Goal: Task Accomplishment & Management: Manage account settings

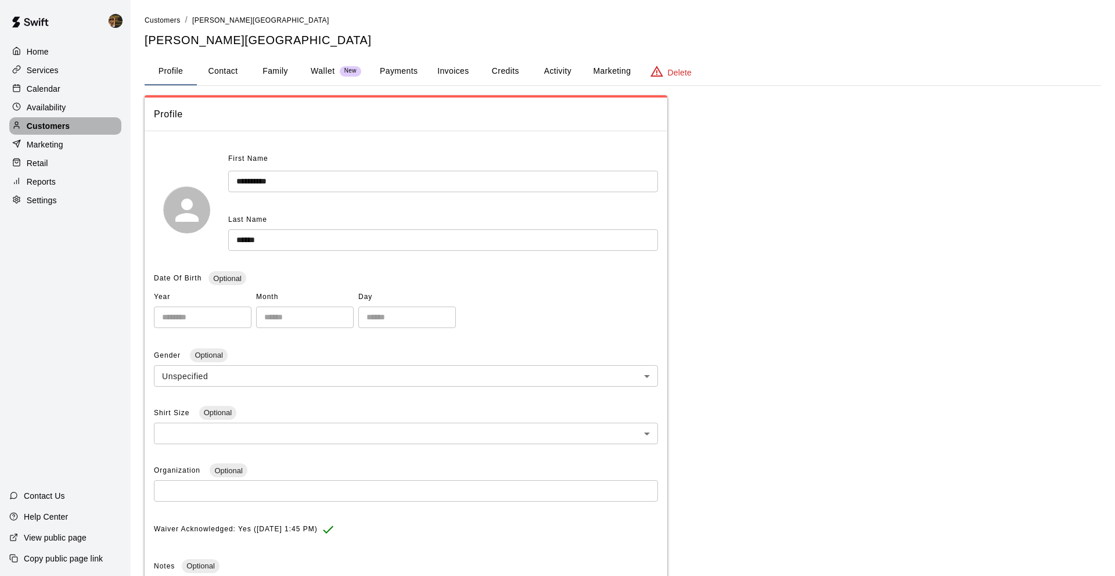
click at [76, 133] on div "Customers" at bounding box center [65, 125] width 112 height 17
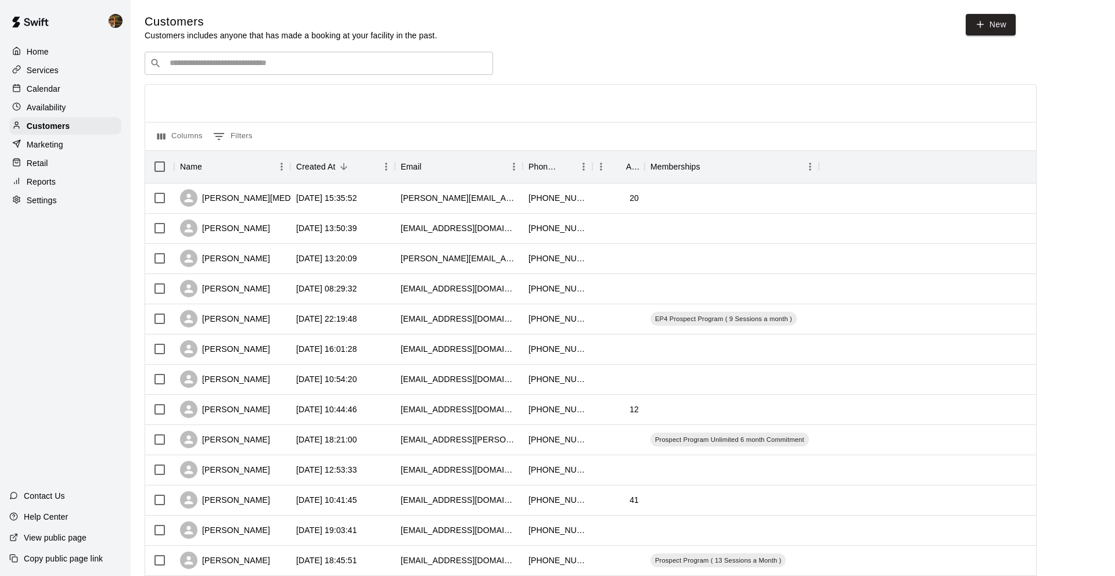
click at [225, 59] on input "Search customers by name or email" at bounding box center [327, 63] width 322 height 12
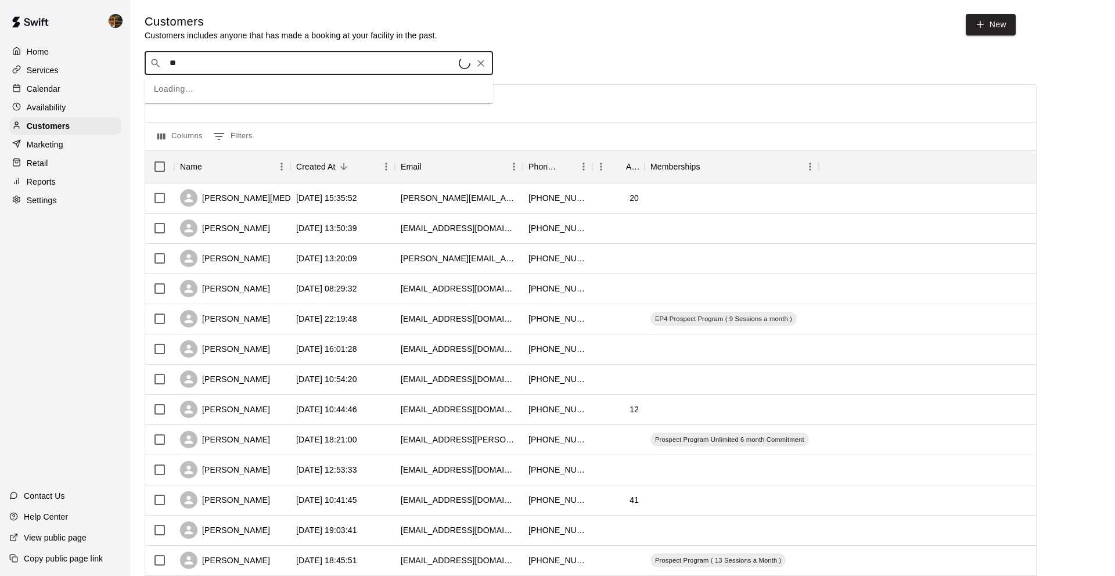
type input "***"
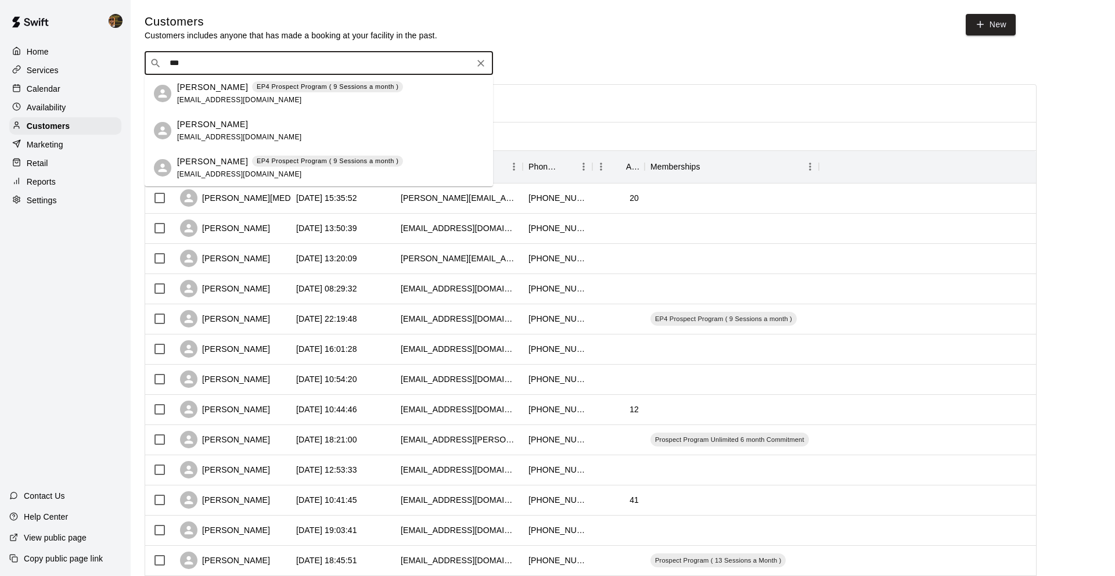
click at [263, 174] on div "[PERSON_NAME] EP4 Prospect Program ( 9 Sessions a month ) [EMAIL_ADDRESS][DOMAI…" at bounding box center [290, 168] width 226 height 25
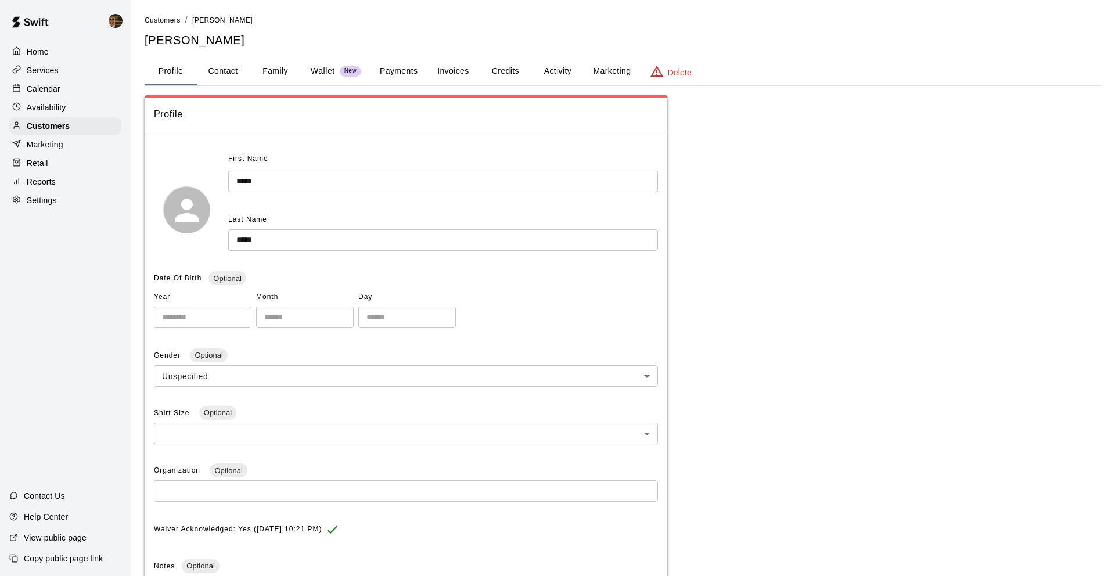
click at [221, 71] on button "Contact" at bounding box center [223, 71] width 52 height 28
select select "**"
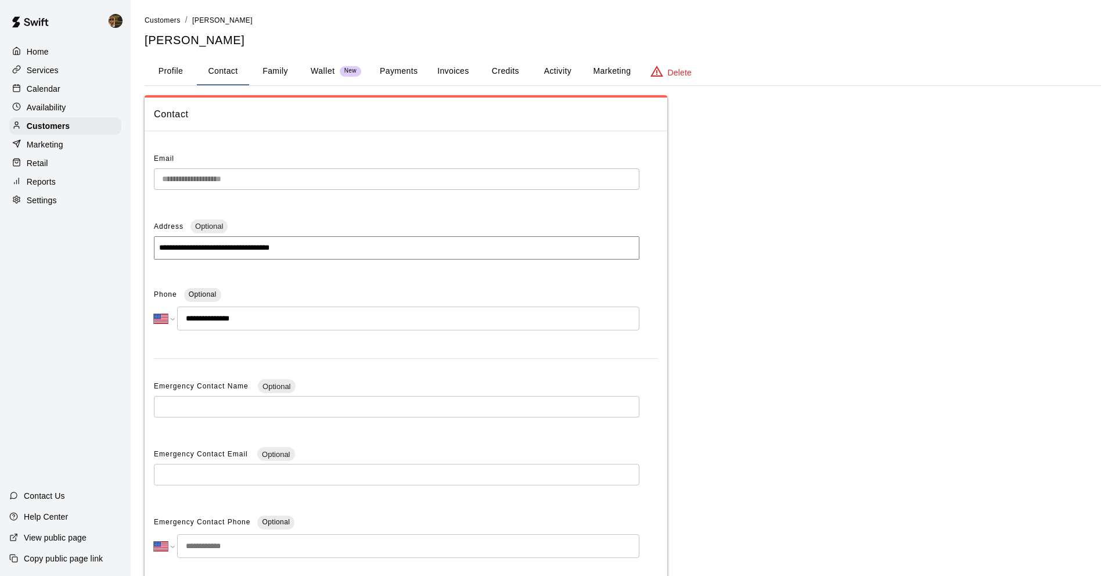
click at [28, 78] on div "Services" at bounding box center [65, 70] width 112 height 17
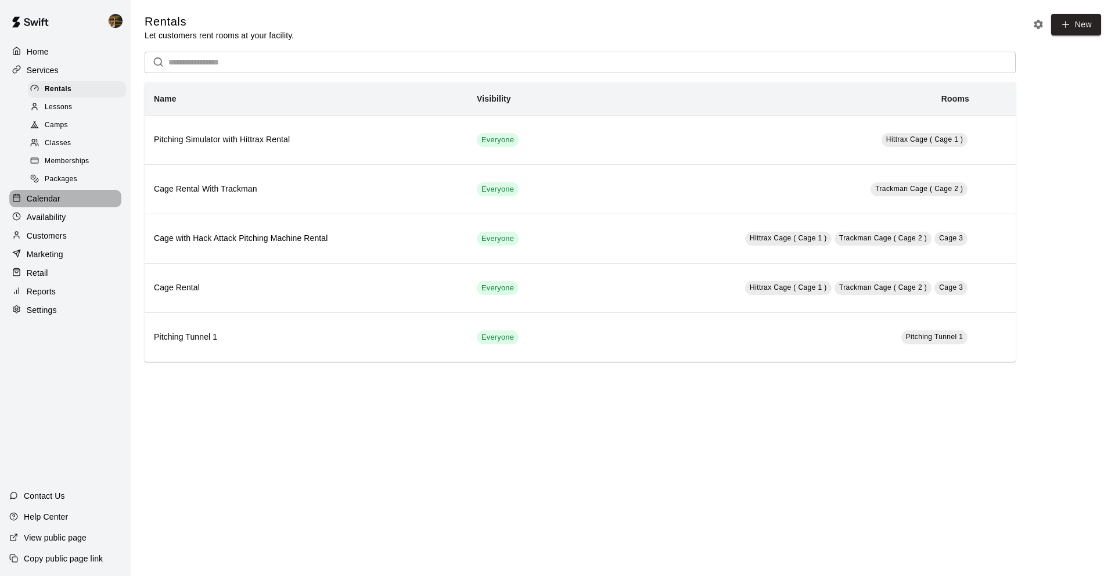
click at [44, 197] on p "Calendar" at bounding box center [44, 199] width 34 height 12
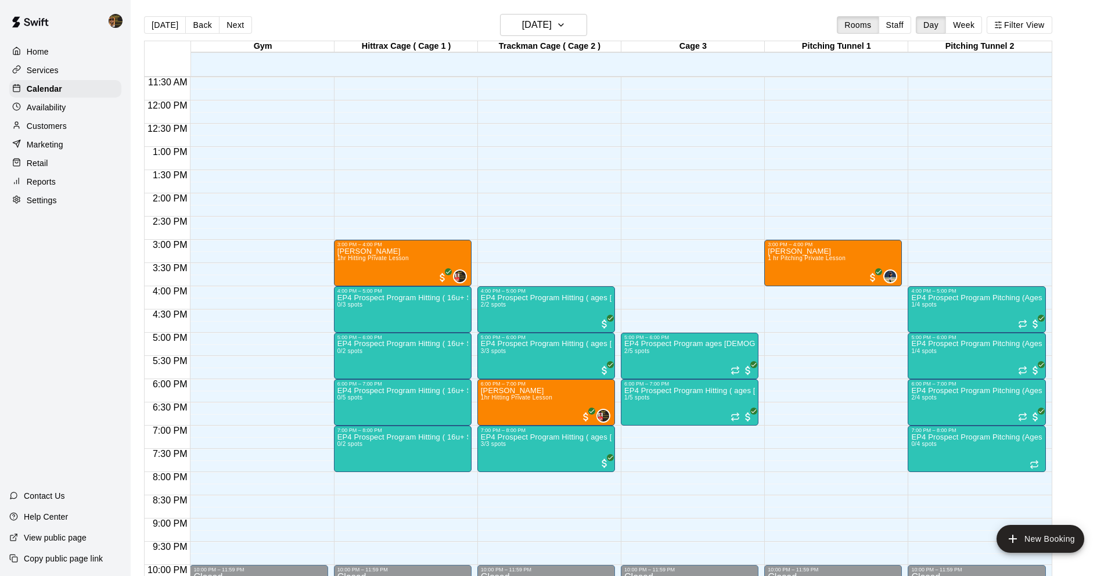
scroll to position [540, 0]
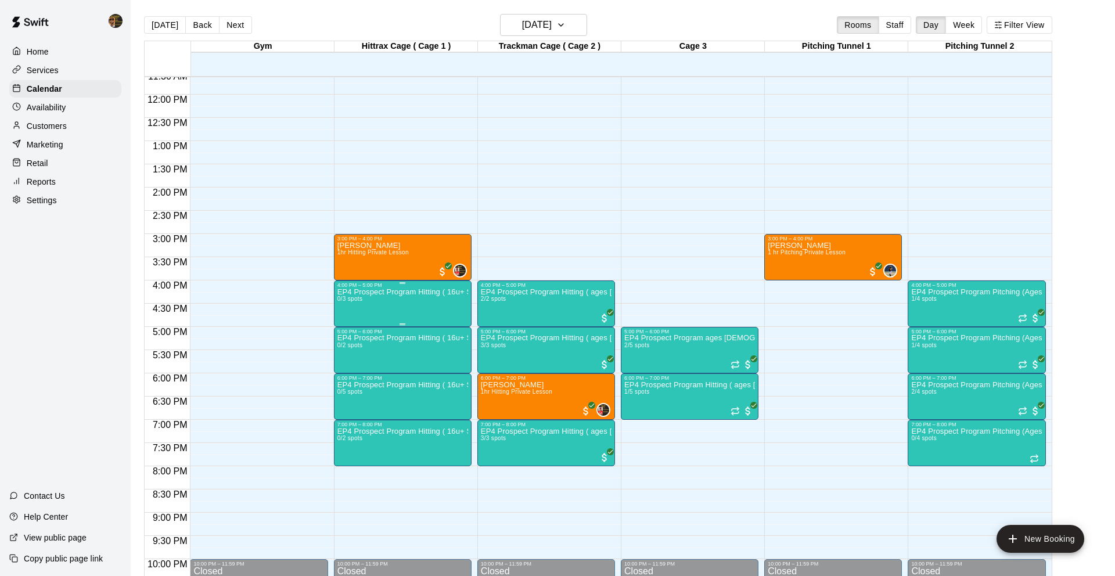
click at [414, 314] on div "EP4 Prospect Program Hitting ( 16u+ Slot ) 0/3 spots" at bounding box center [402, 576] width 131 height 576
click at [496, 307] on div at bounding box center [557, 288] width 1115 height 576
click at [496, 309] on div "EP4 Prospect Program Hitting ( ages 13-15 ) 2/2 spots" at bounding box center [546, 576] width 131 height 576
click at [486, 329] on img "edit" at bounding box center [492, 327] width 13 height 13
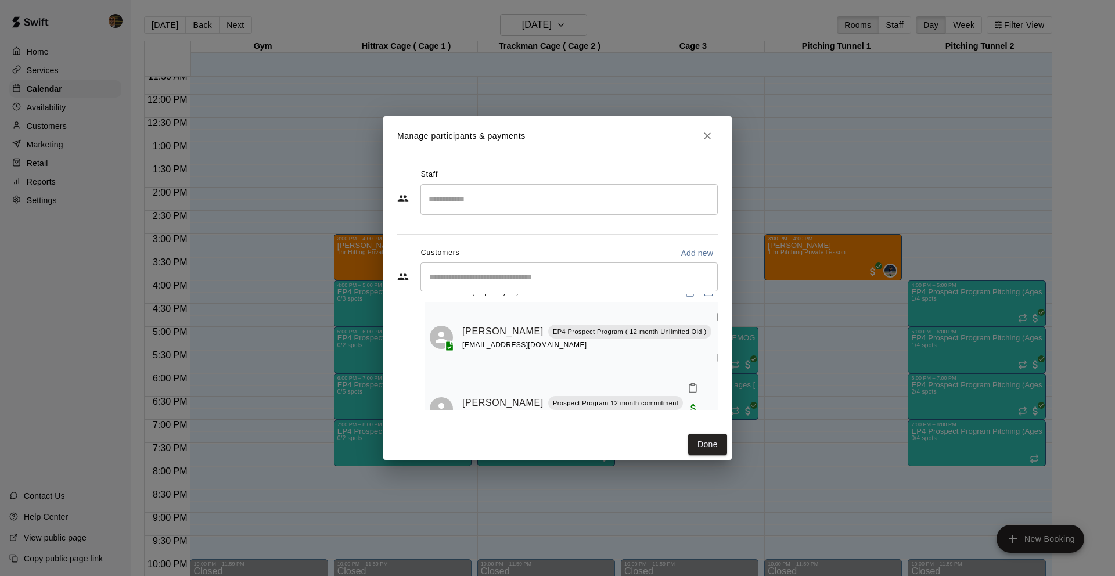
scroll to position [21, 0]
click at [706, 134] on icon "Close" at bounding box center [707, 136] width 12 height 12
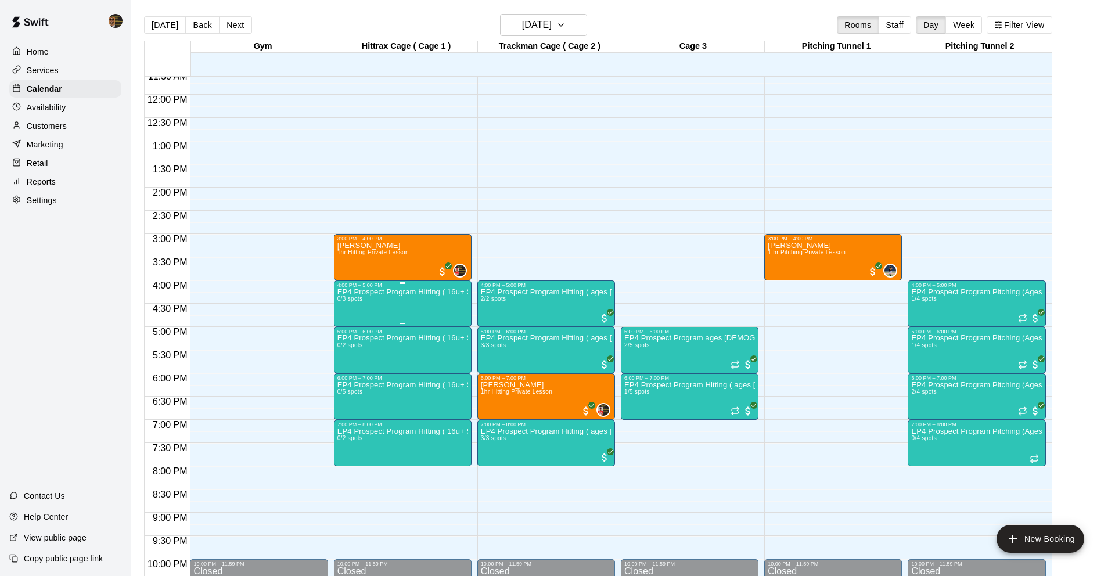
click at [377, 303] on div "EP4 Prospect Program Hitting ( 16u+ Slot ) 0/3 spots" at bounding box center [402, 576] width 131 height 576
click at [345, 355] on icon "delete" at bounding box center [349, 355] width 14 height 14
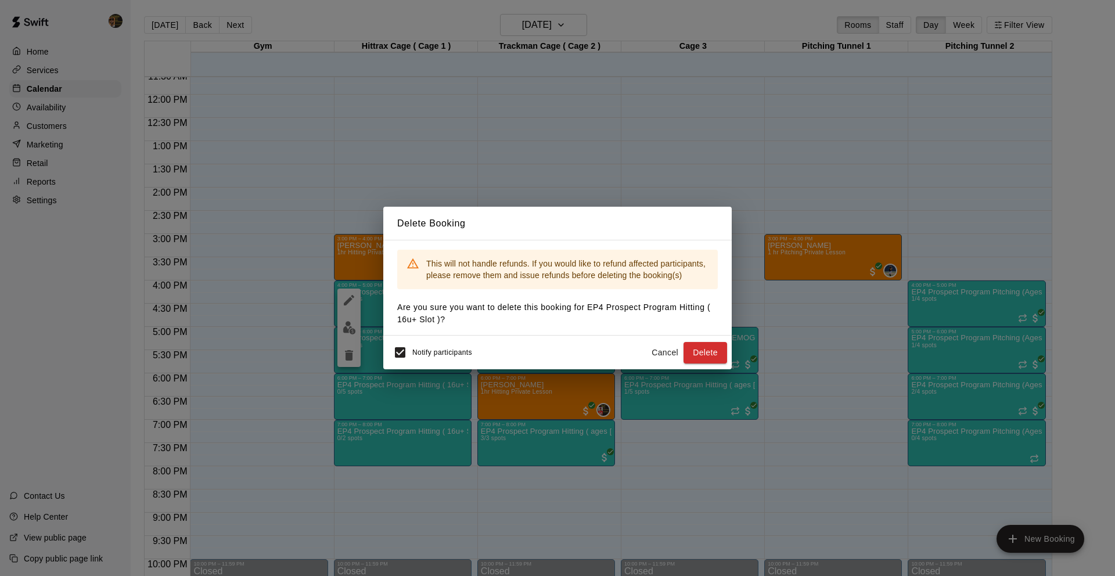
click at [345, 355] on div "Delete Booking This will not handle refunds. If you would like to refund affect…" at bounding box center [557, 288] width 1115 height 576
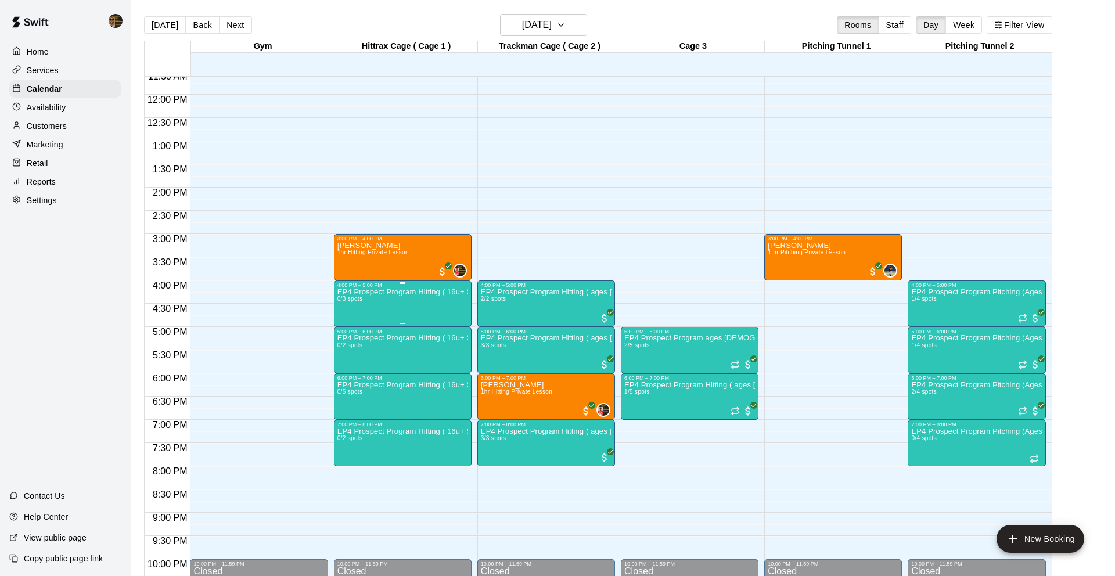
click at [365, 301] on div "EP4 Prospect Program Hitting ( 16u+ Slot ) 0/3 spots" at bounding box center [402, 576] width 131 height 576
click at [349, 352] on icon "delete" at bounding box center [349, 355] width 8 height 10
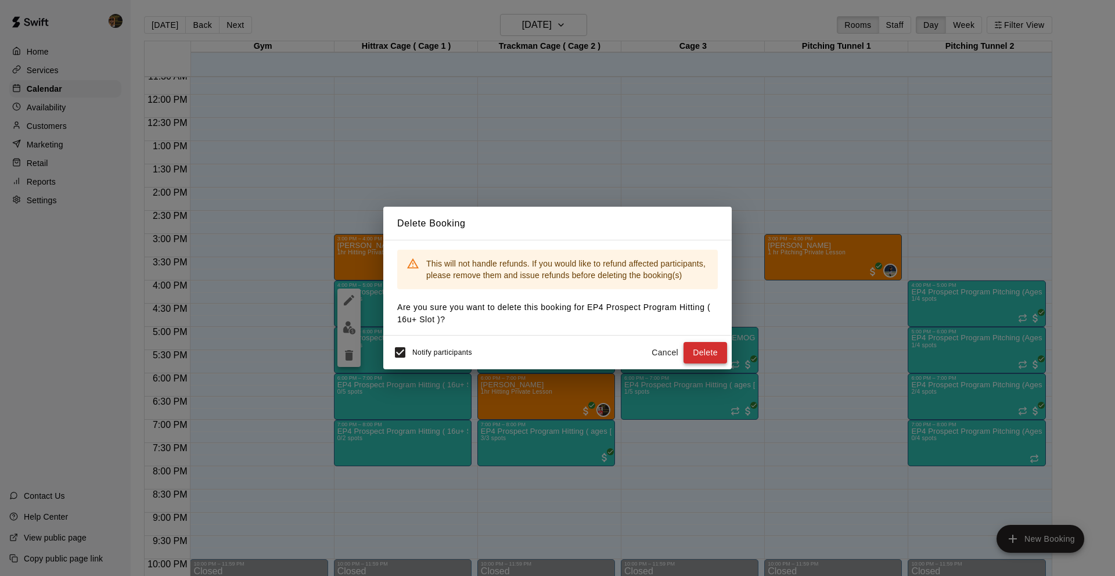
click at [708, 352] on button "Delete" at bounding box center [705, 352] width 44 height 21
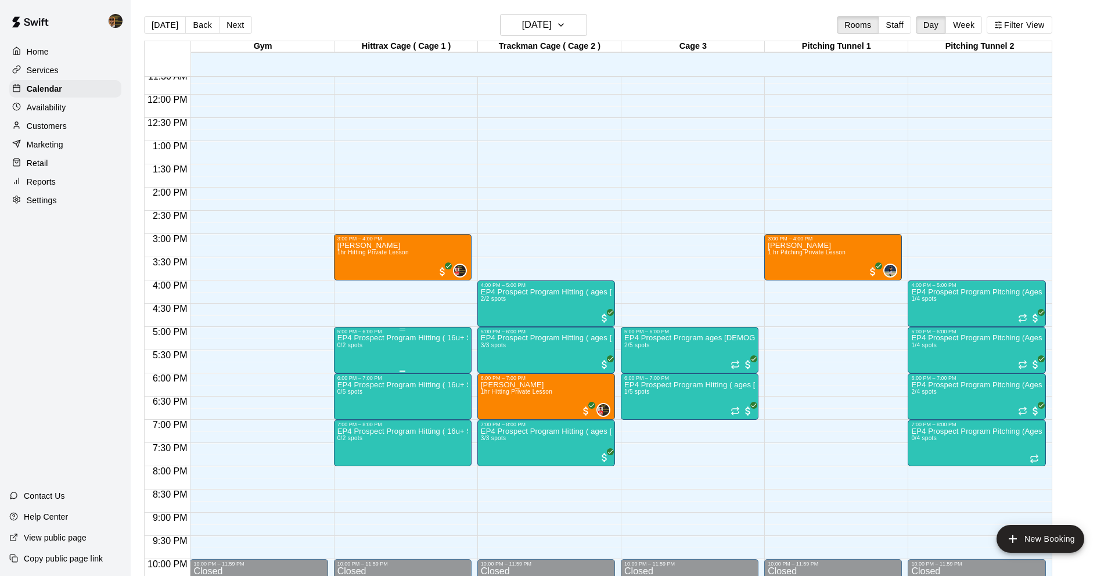
click at [355, 399] on icon "delete" at bounding box center [349, 402] width 14 height 14
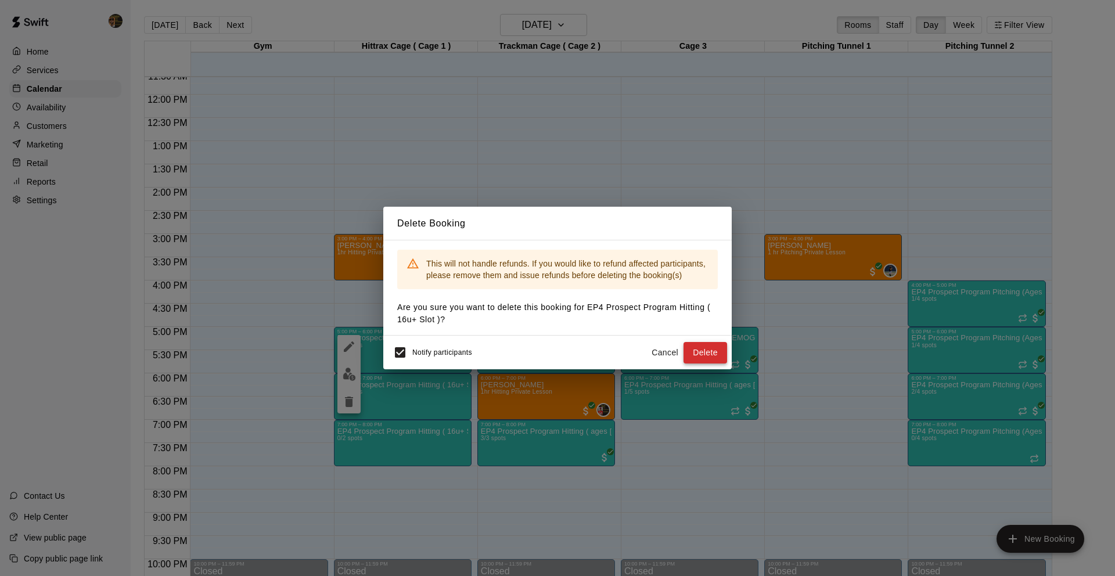
click at [715, 359] on button "Delete" at bounding box center [705, 352] width 44 height 21
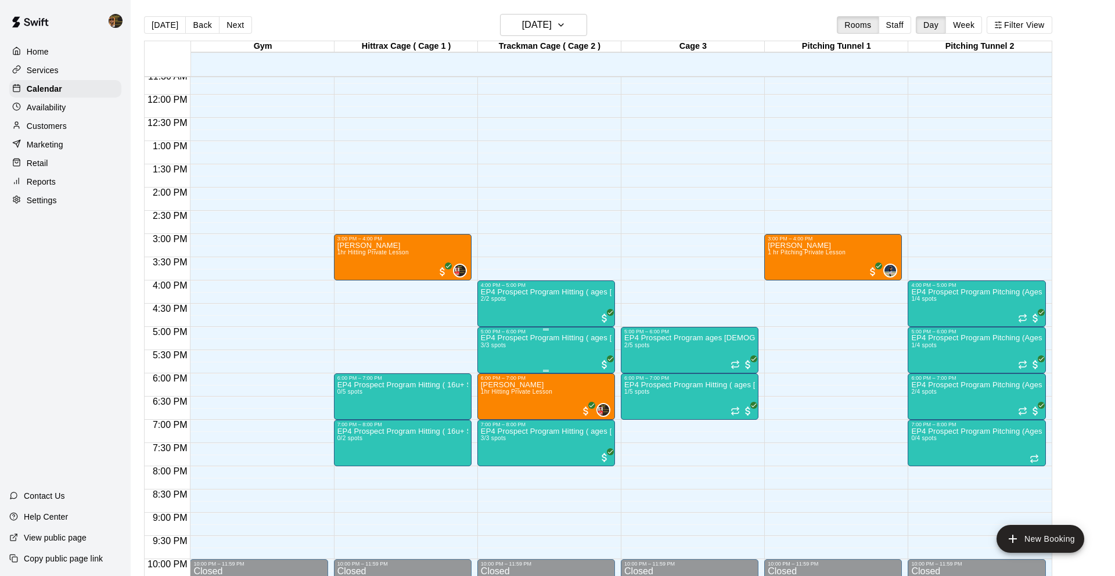
click at [487, 369] on img "edit" at bounding box center [492, 373] width 13 height 13
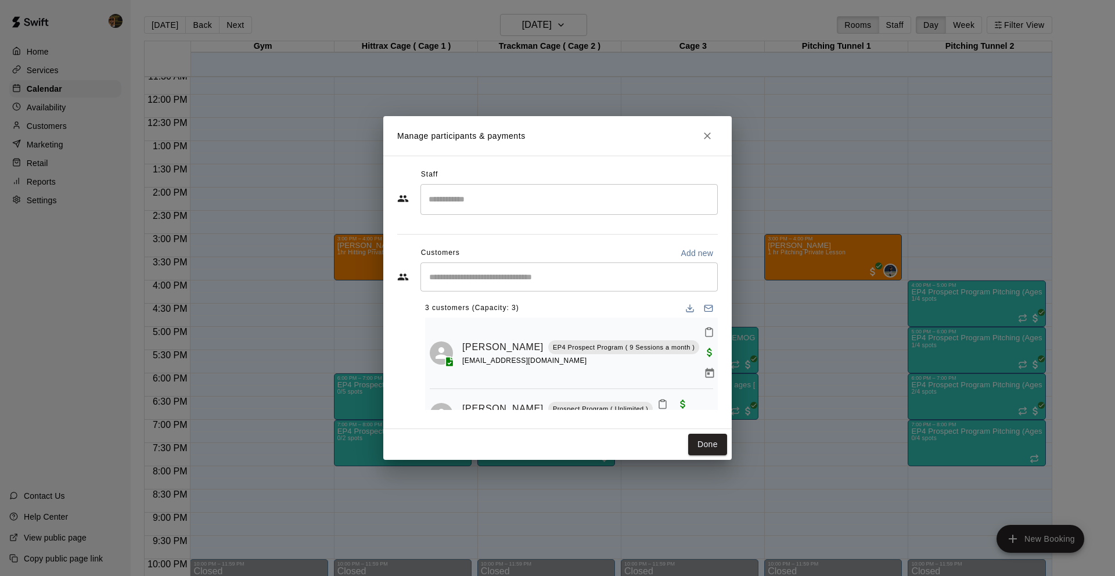
scroll to position [0, 0]
click at [499, 289] on div "​" at bounding box center [568, 276] width 297 height 29
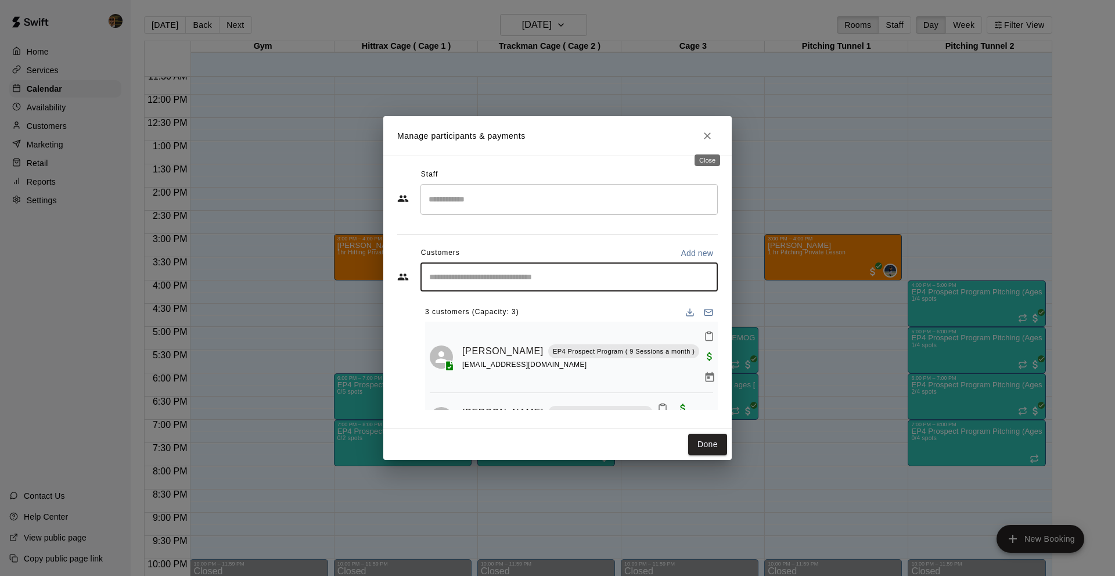
click at [700, 131] on button "Close" at bounding box center [707, 135] width 21 height 21
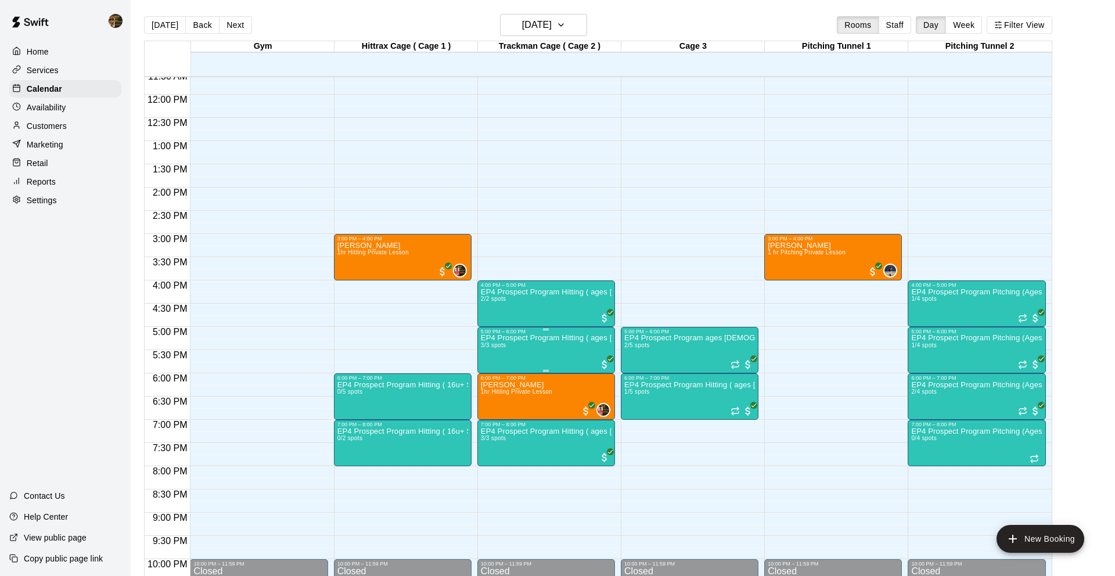
click at [491, 345] on icon "edit" at bounding box center [492, 347] width 14 height 14
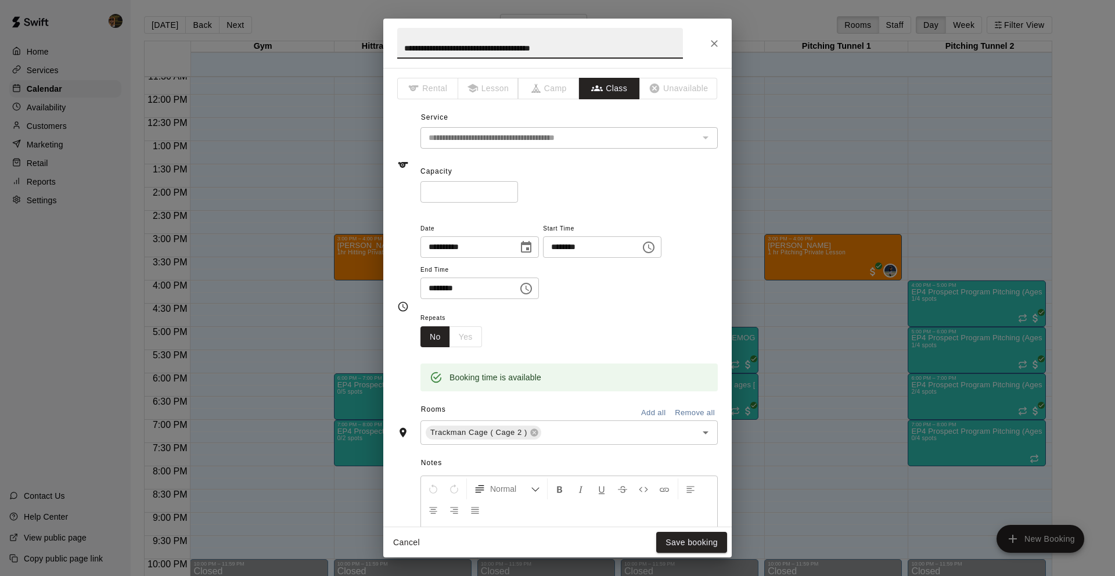
click at [462, 197] on input "*" at bounding box center [469, 191] width 98 height 21
click at [504, 188] on input "*" at bounding box center [469, 191] width 98 height 21
type input "*"
click at [504, 188] on input "*" at bounding box center [469, 191] width 98 height 21
click at [686, 540] on button "Save booking" at bounding box center [691, 542] width 71 height 21
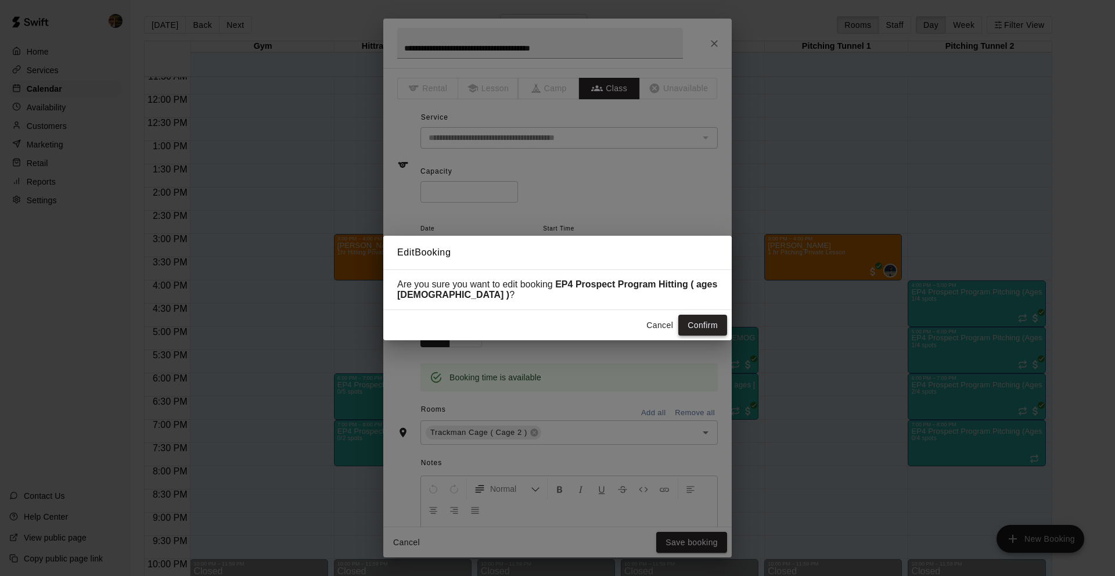
click at [683, 318] on button "Confirm" at bounding box center [702, 325] width 49 height 21
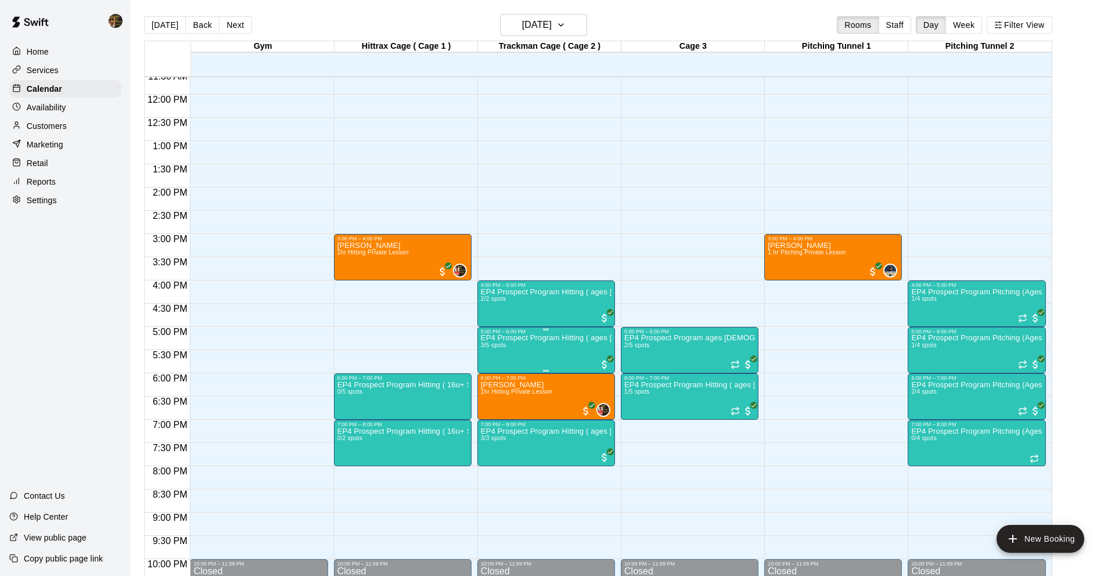
click at [485, 370] on button "edit" at bounding box center [492, 374] width 23 height 23
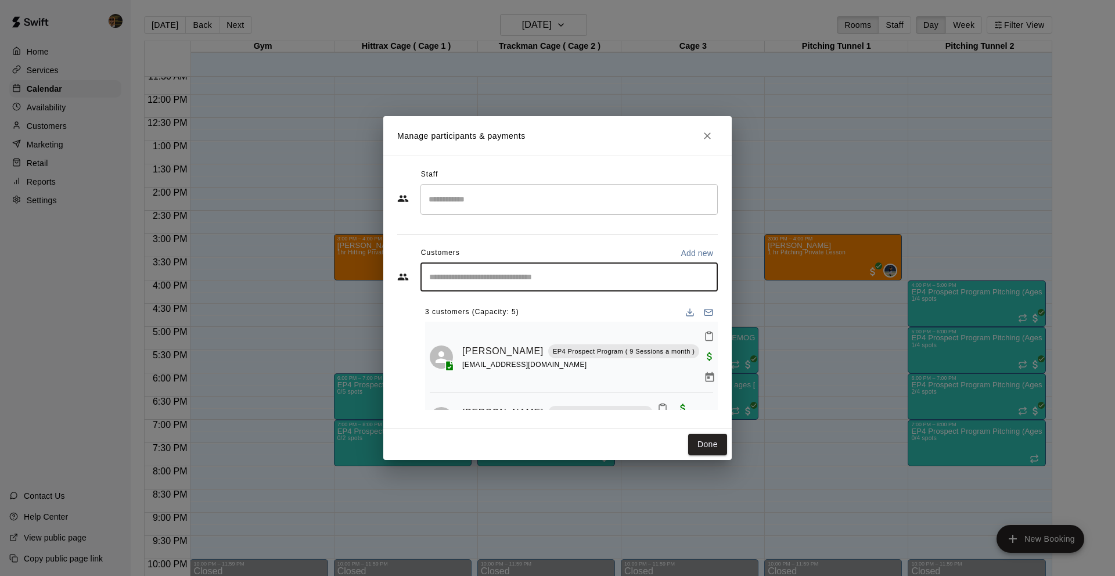
click at [480, 271] on input "Start typing to search customers..." at bounding box center [569, 277] width 287 height 12
type input "***"
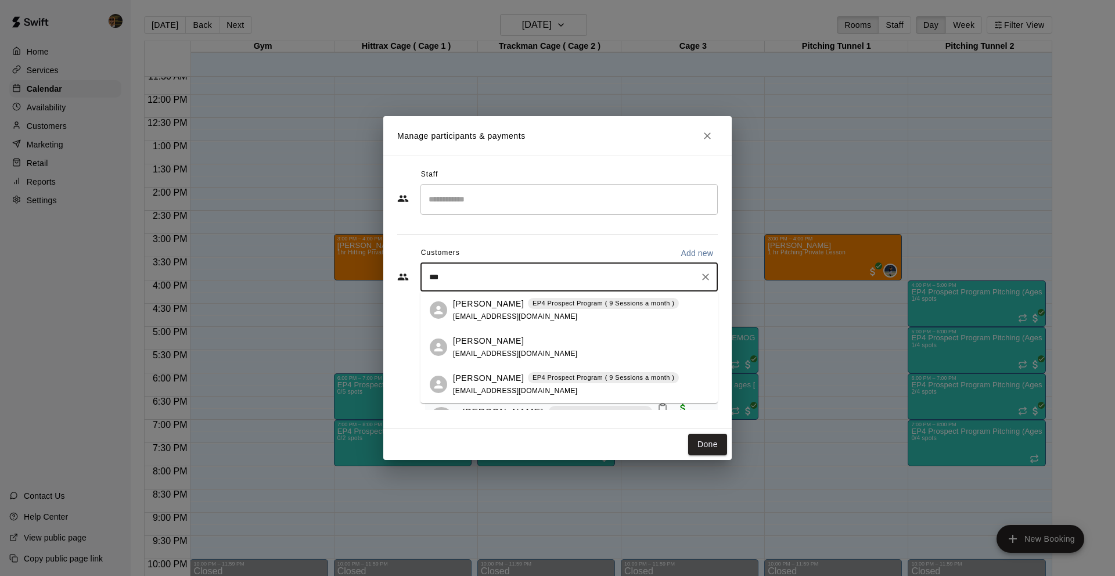
click at [469, 312] on span "neshajovic@gmail.com" at bounding box center [515, 316] width 125 height 8
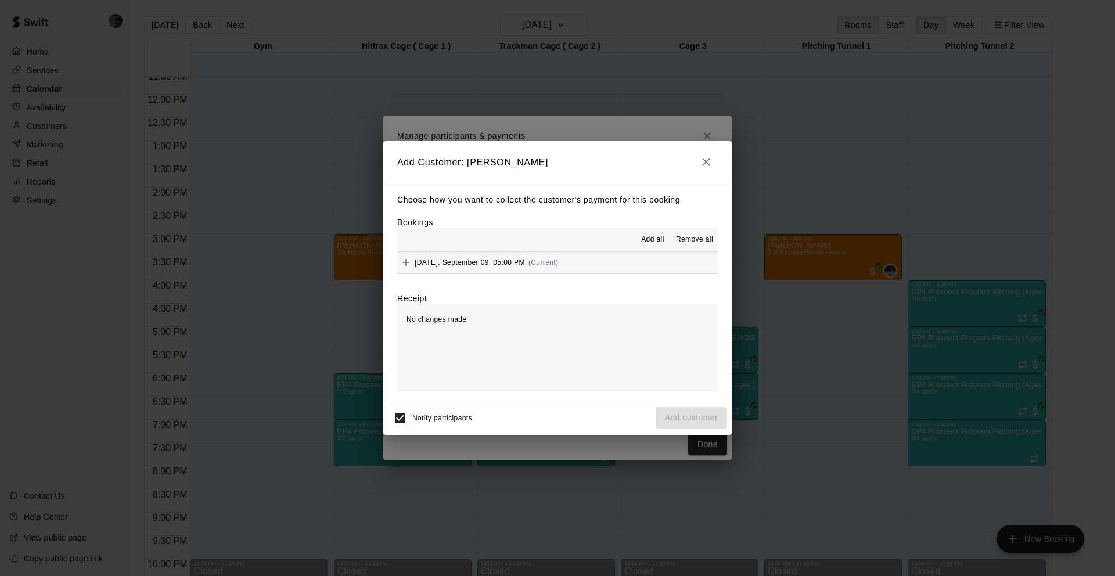
click at [484, 264] on span "Tuesday, September 09: 05:00 PM" at bounding box center [469, 262] width 110 height 8
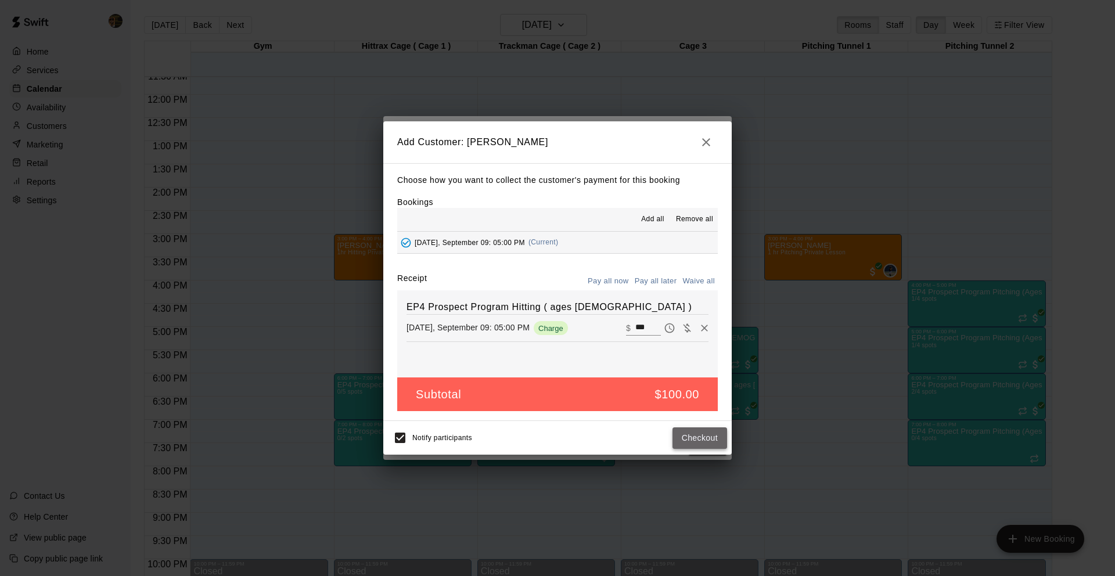
click at [683, 438] on button "Checkout" at bounding box center [699, 437] width 55 height 21
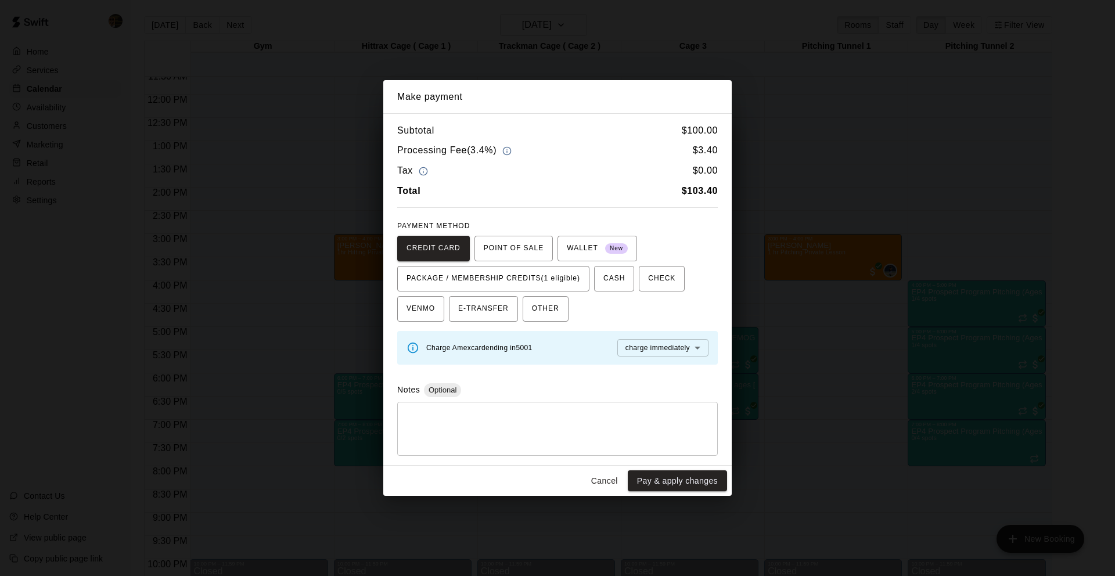
click at [508, 278] on span "PACKAGE / MEMBERSHIP CREDITS (1 eligible)" at bounding box center [493, 278] width 174 height 19
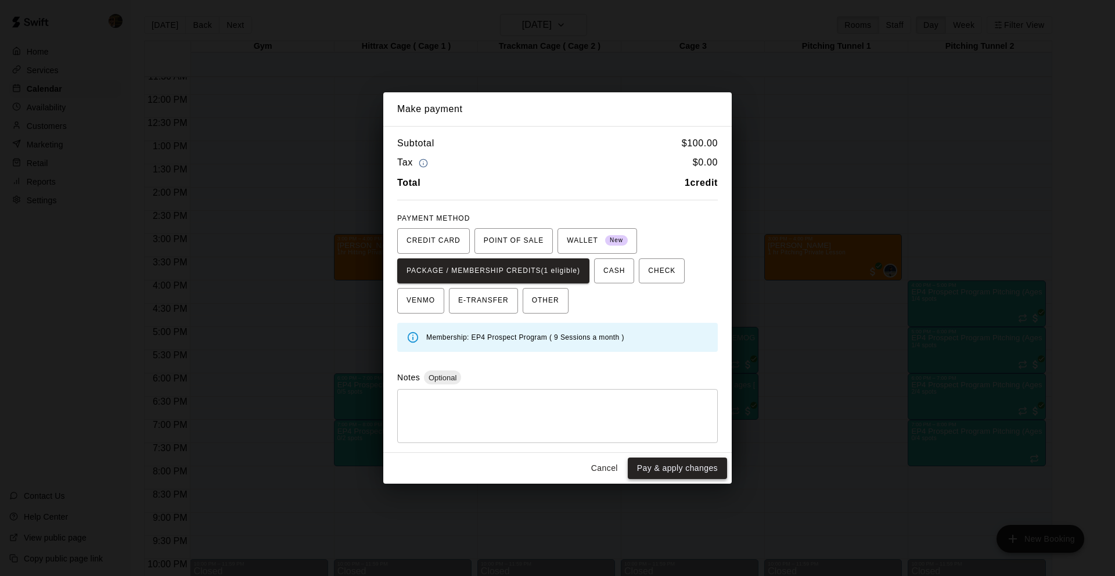
click at [666, 465] on button "Pay & apply changes" at bounding box center [677, 467] width 99 height 21
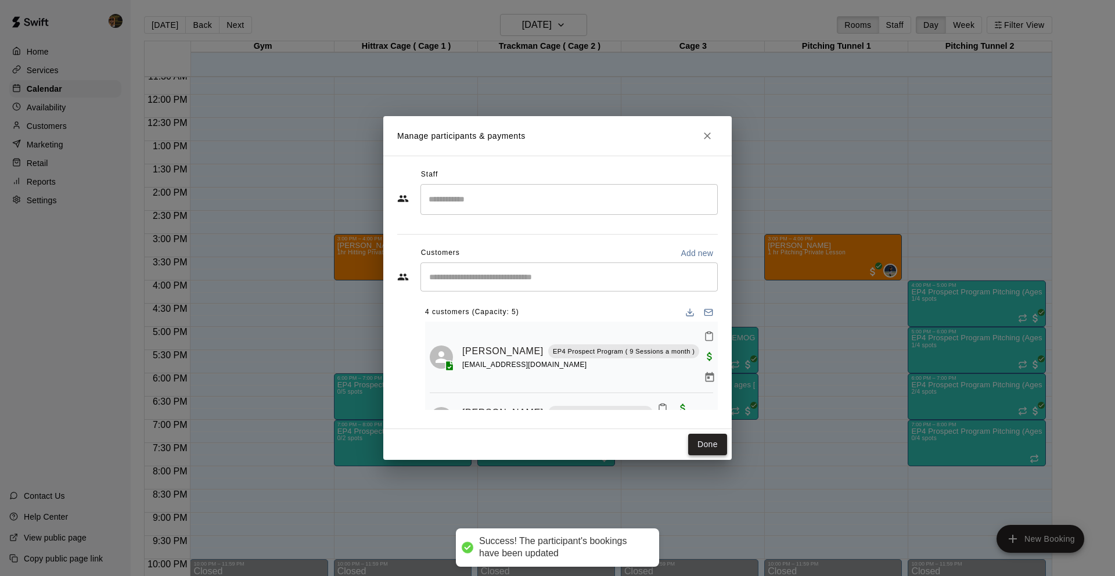
click at [691, 439] on button "Done" at bounding box center [707, 444] width 39 height 21
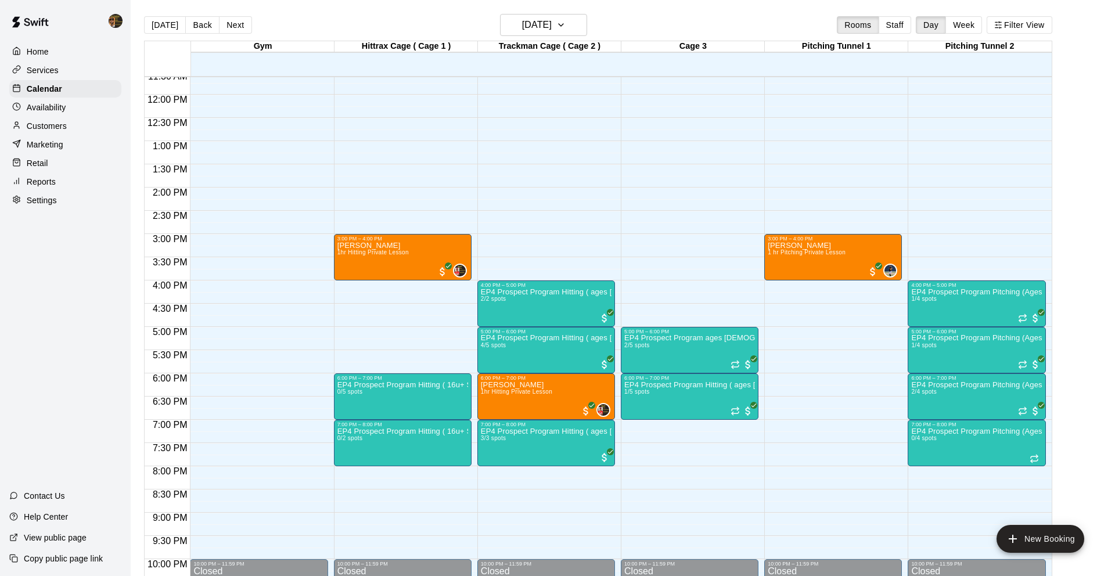
click at [379, 296] on div "12:00 AM – 10:00 AM Closed 3:00 PM – 4:00 PM Aiden Dexter 1hr Hitting Private L…" at bounding box center [403, 94] width 138 height 1115
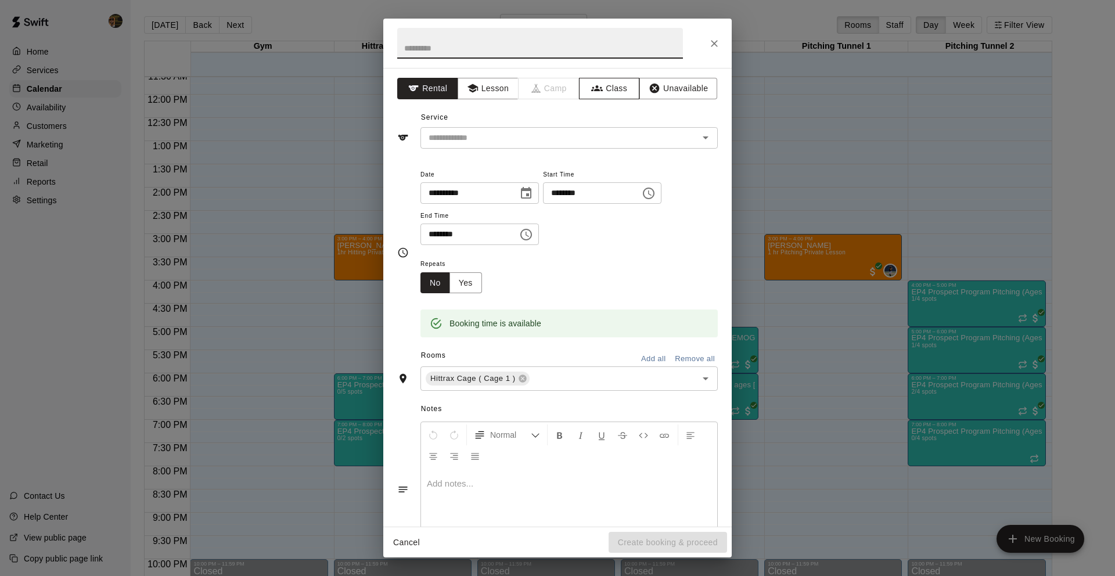
click at [589, 89] on button "Class" at bounding box center [609, 88] width 61 height 21
click at [574, 136] on input "text" at bounding box center [559, 138] width 271 height 15
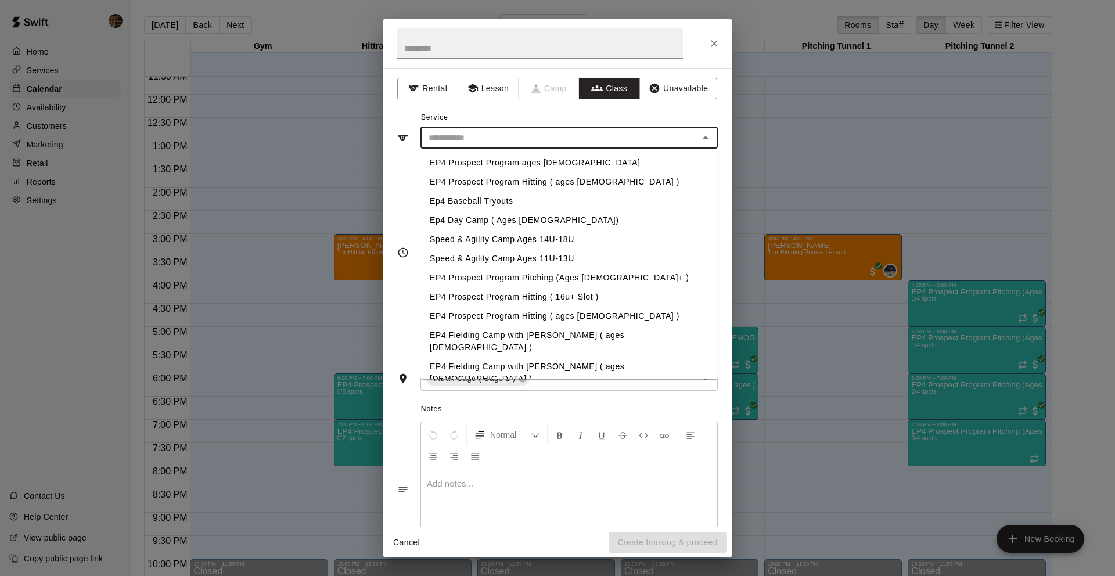
click at [552, 294] on li "EP4 Prospect Program Hitting ( 16u+ Slot )" at bounding box center [568, 296] width 297 height 19
type input "**********"
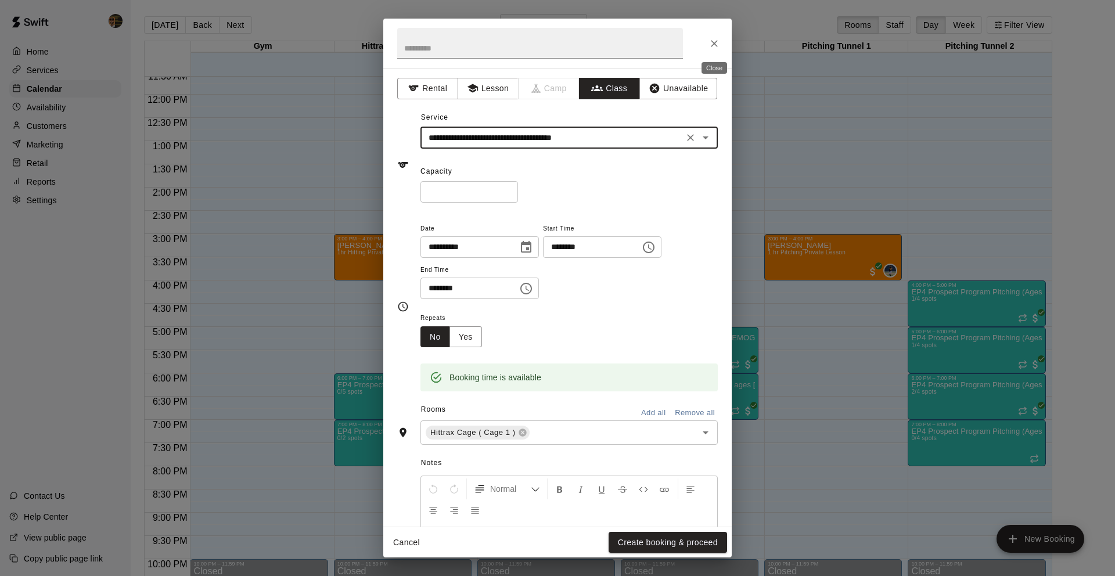
click at [709, 38] on icon "Close" at bounding box center [714, 44] width 12 height 12
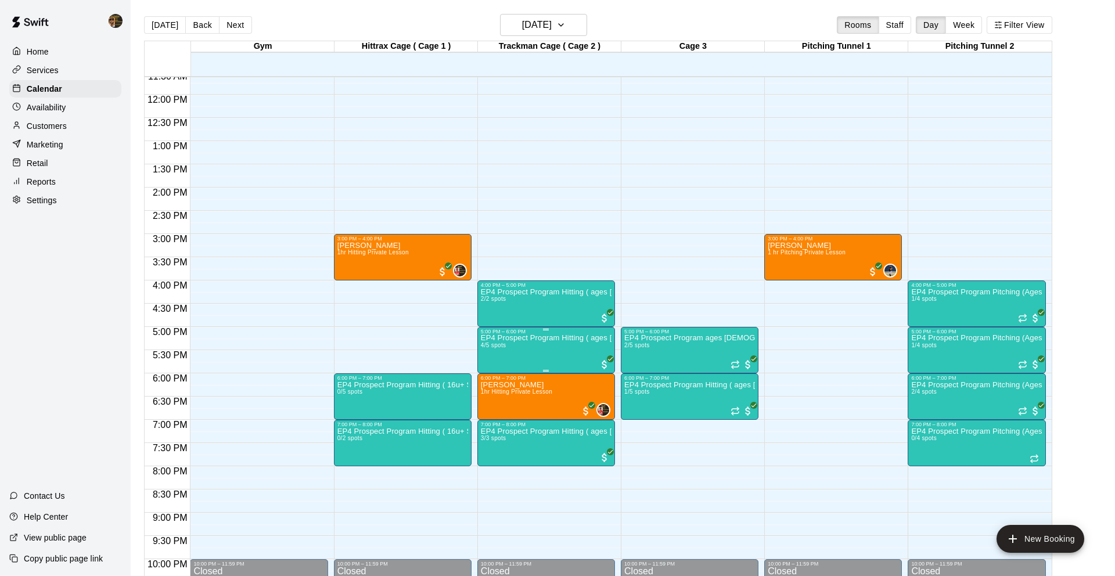
click at [546, 338] on p "EP4 Prospect Program Hitting ( ages 13-15 )" at bounding box center [546, 338] width 131 height 0
click at [496, 376] on img "edit" at bounding box center [492, 378] width 13 height 13
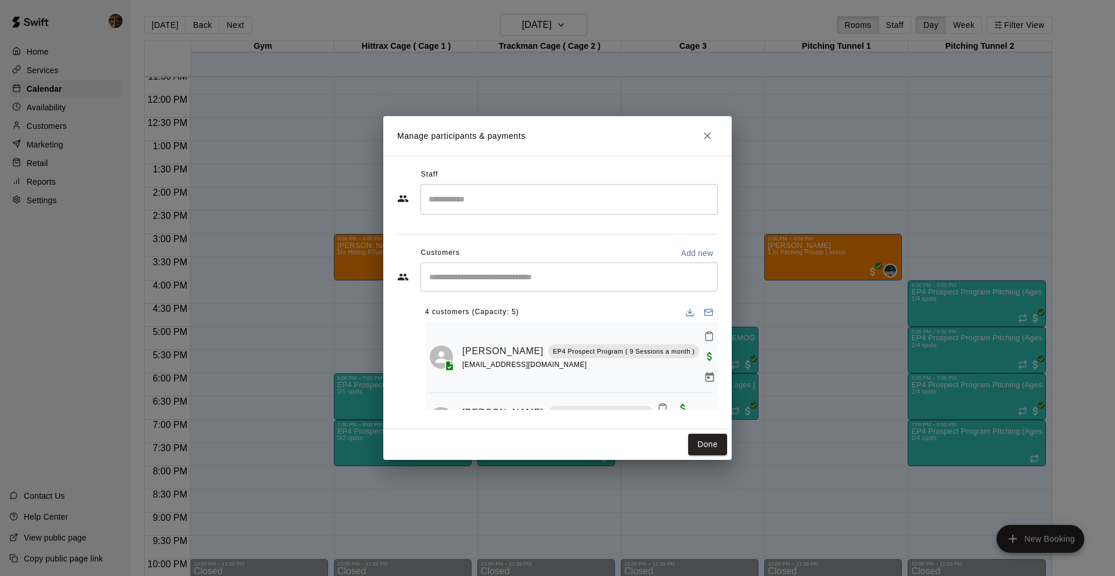
click at [711, 139] on icon "Close" at bounding box center [707, 136] width 12 height 12
